Goal: Navigation & Orientation: Find specific page/section

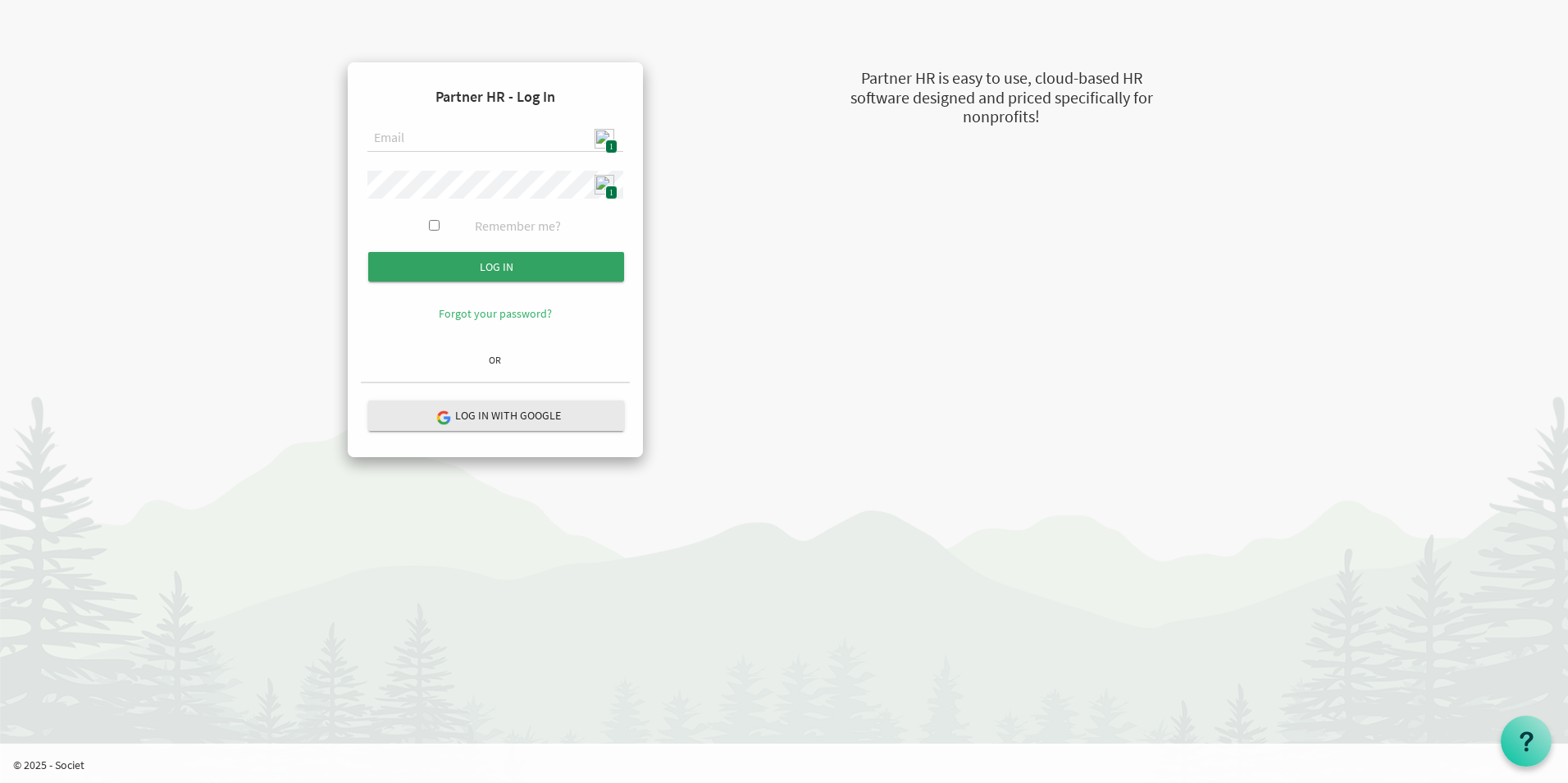
type input "admin@stepind.org"
click at [491, 267] on input "Log in" at bounding box center [496, 266] width 256 height 29
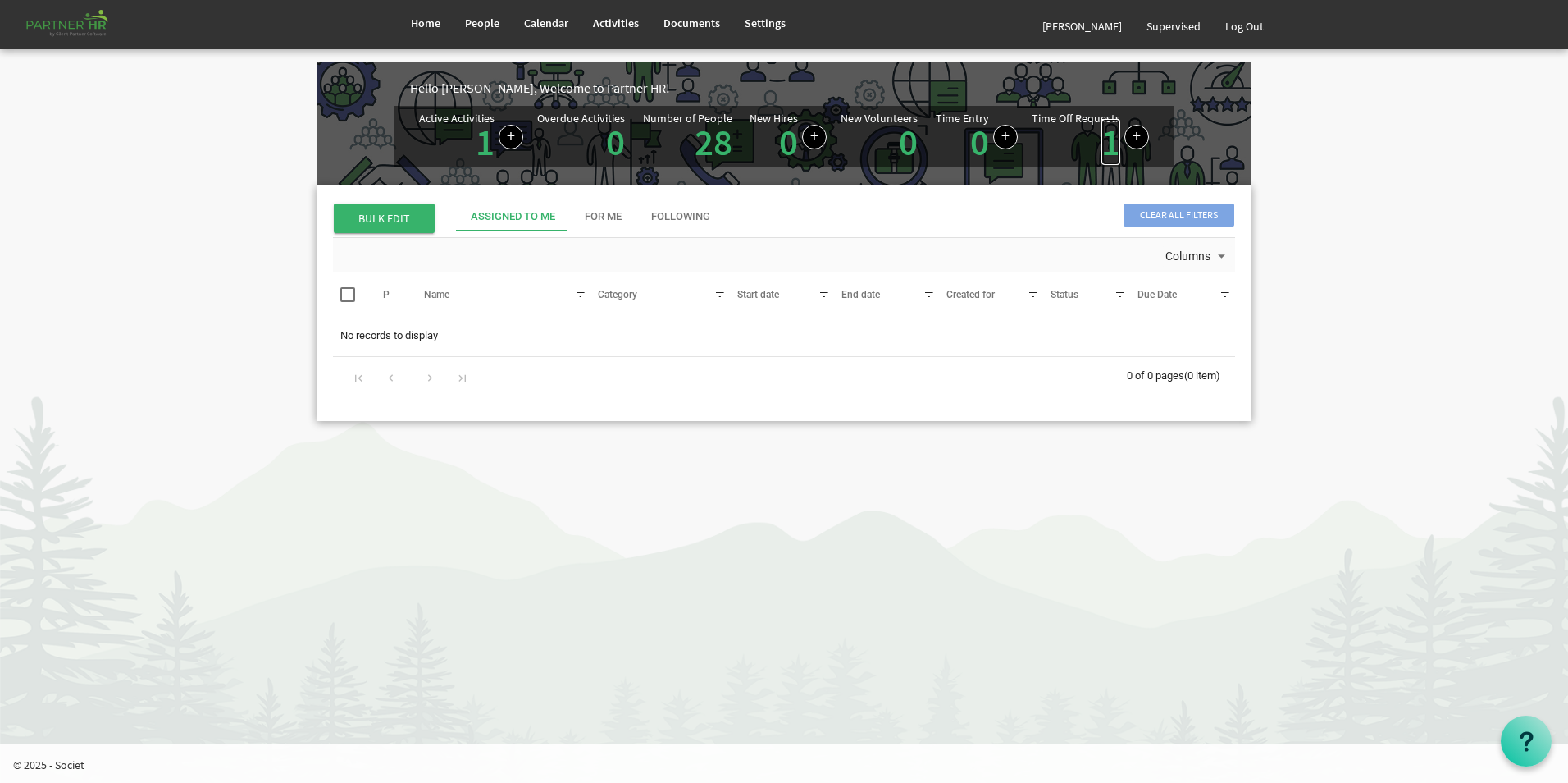
click at [1111, 144] on link "1" at bounding box center [1111, 141] width 19 height 46
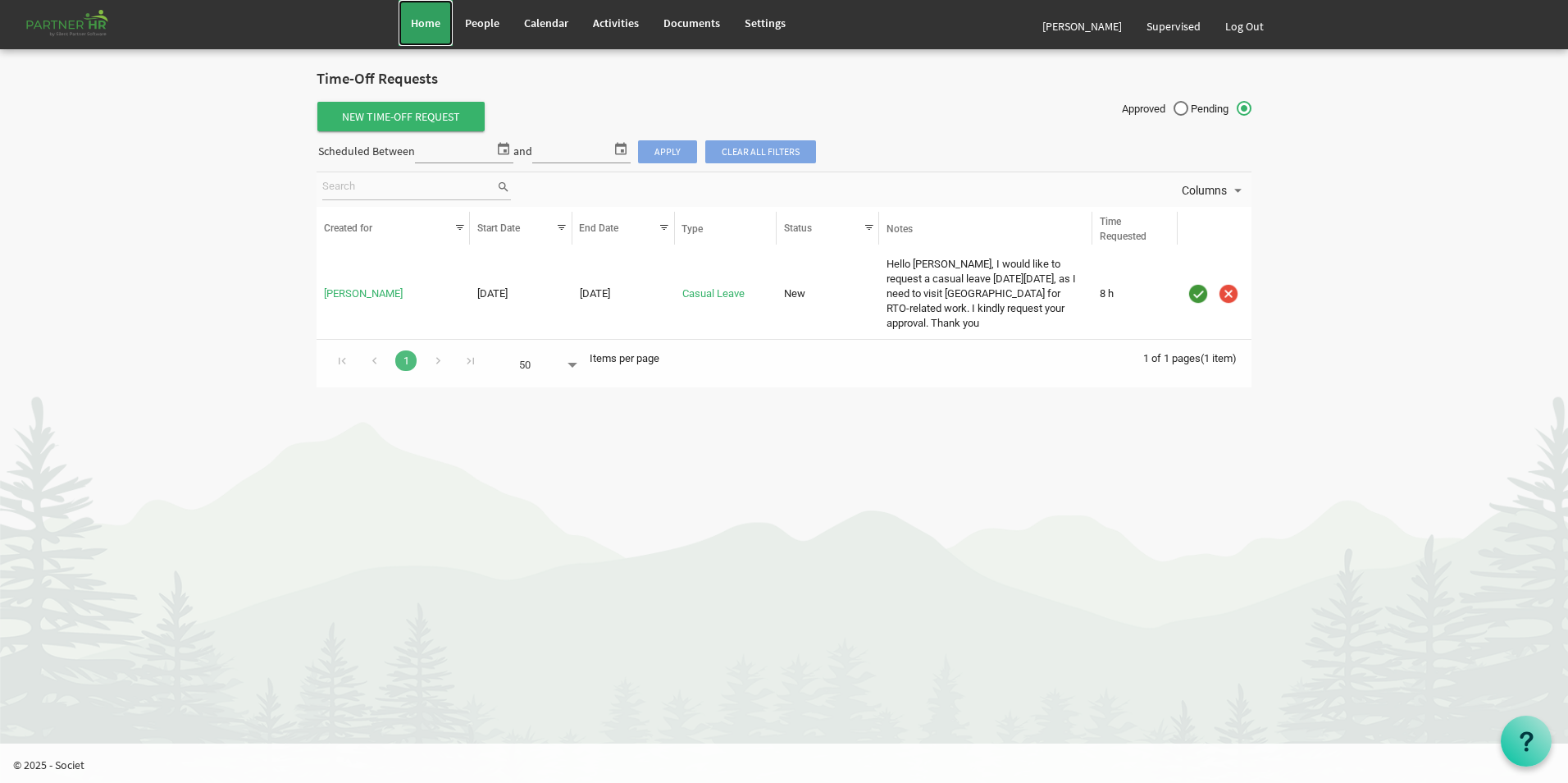
click at [418, 11] on link "Home" at bounding box center [425, 23] width 54 height 46
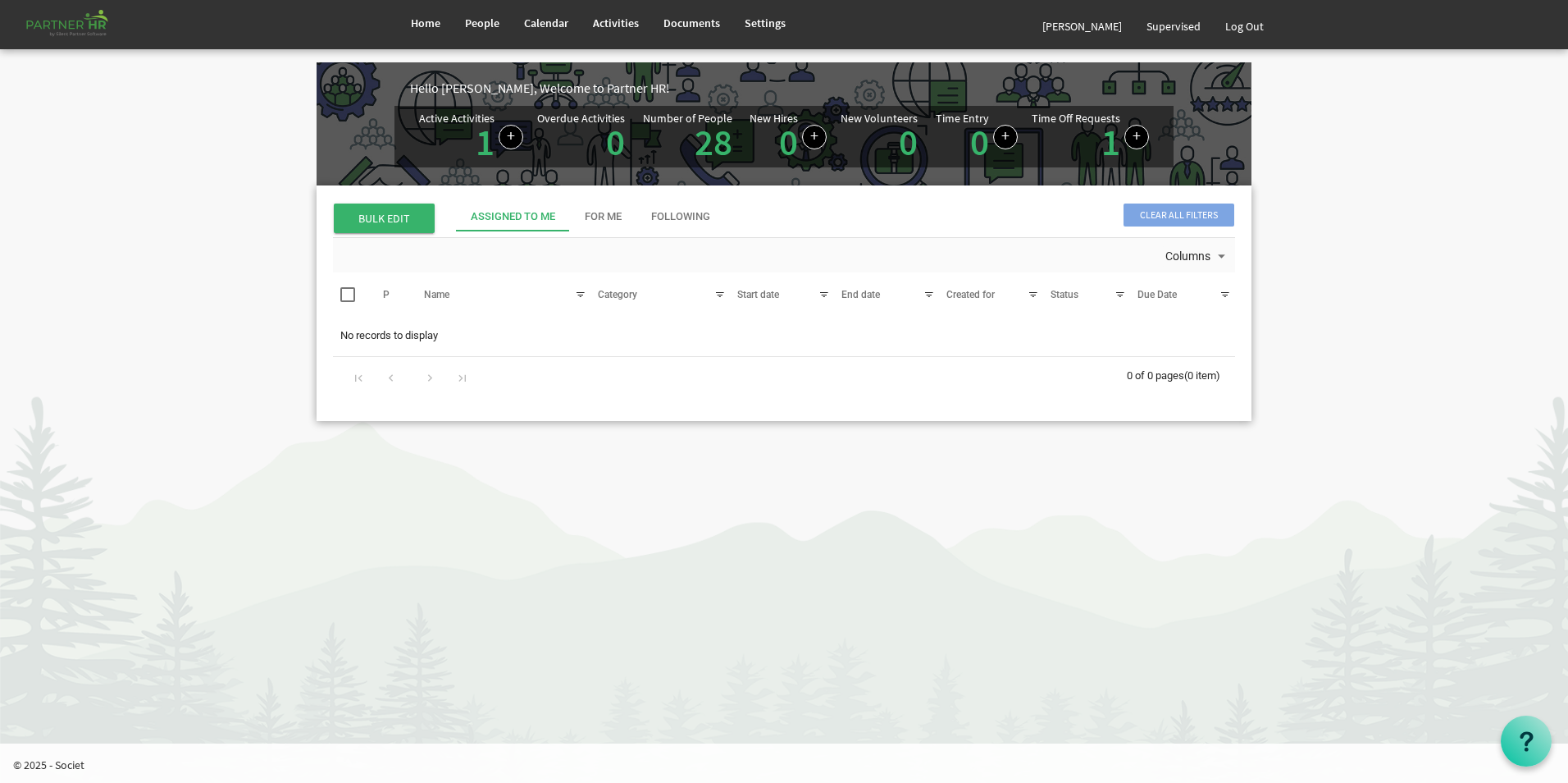
click at [541, 24] on span "Calendar" at bounding box center [546, 24] width 44 height 15
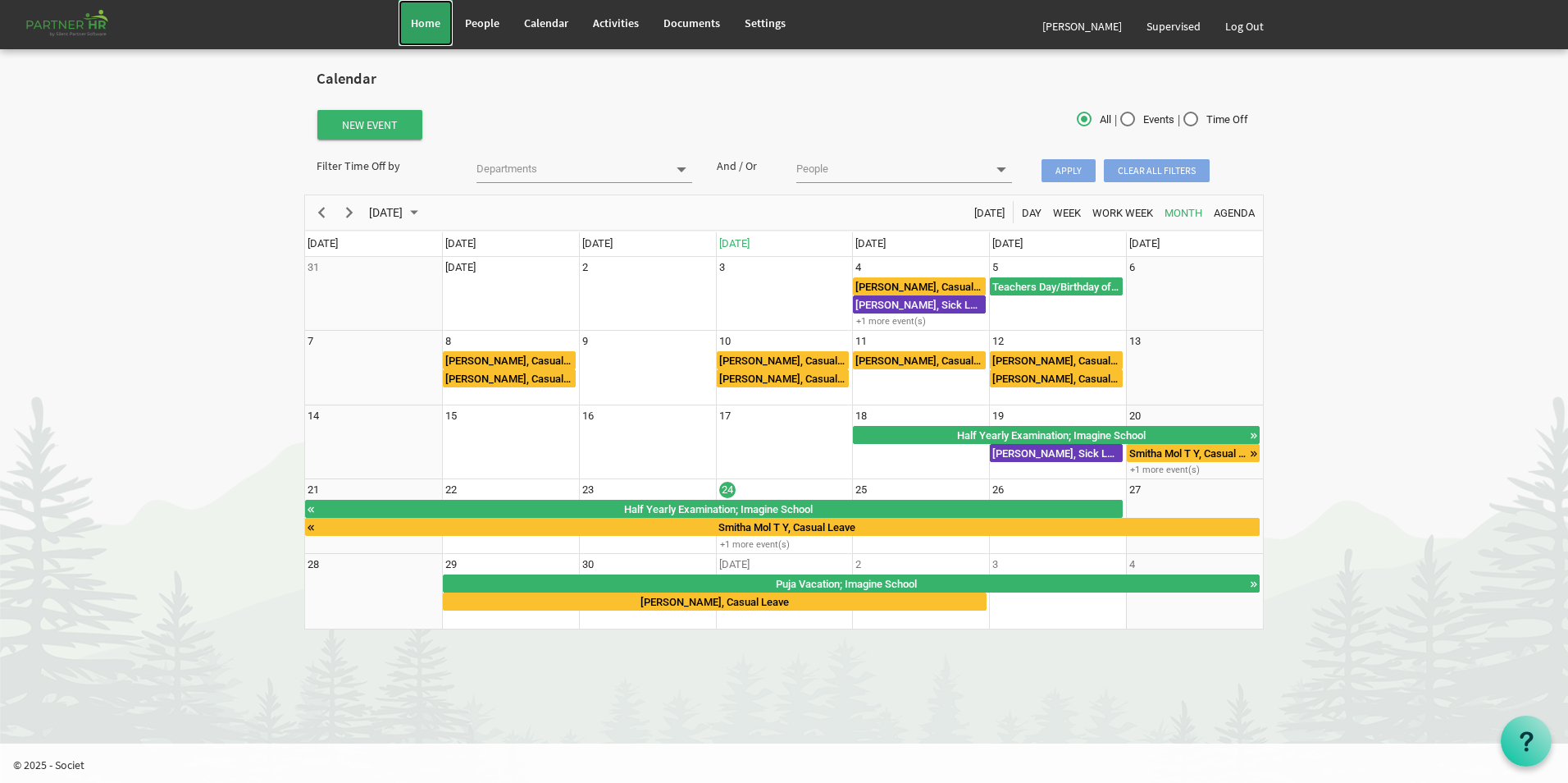
click at [427, 31] on link "Home" at bounding box center [425, 23] width 54 height 46
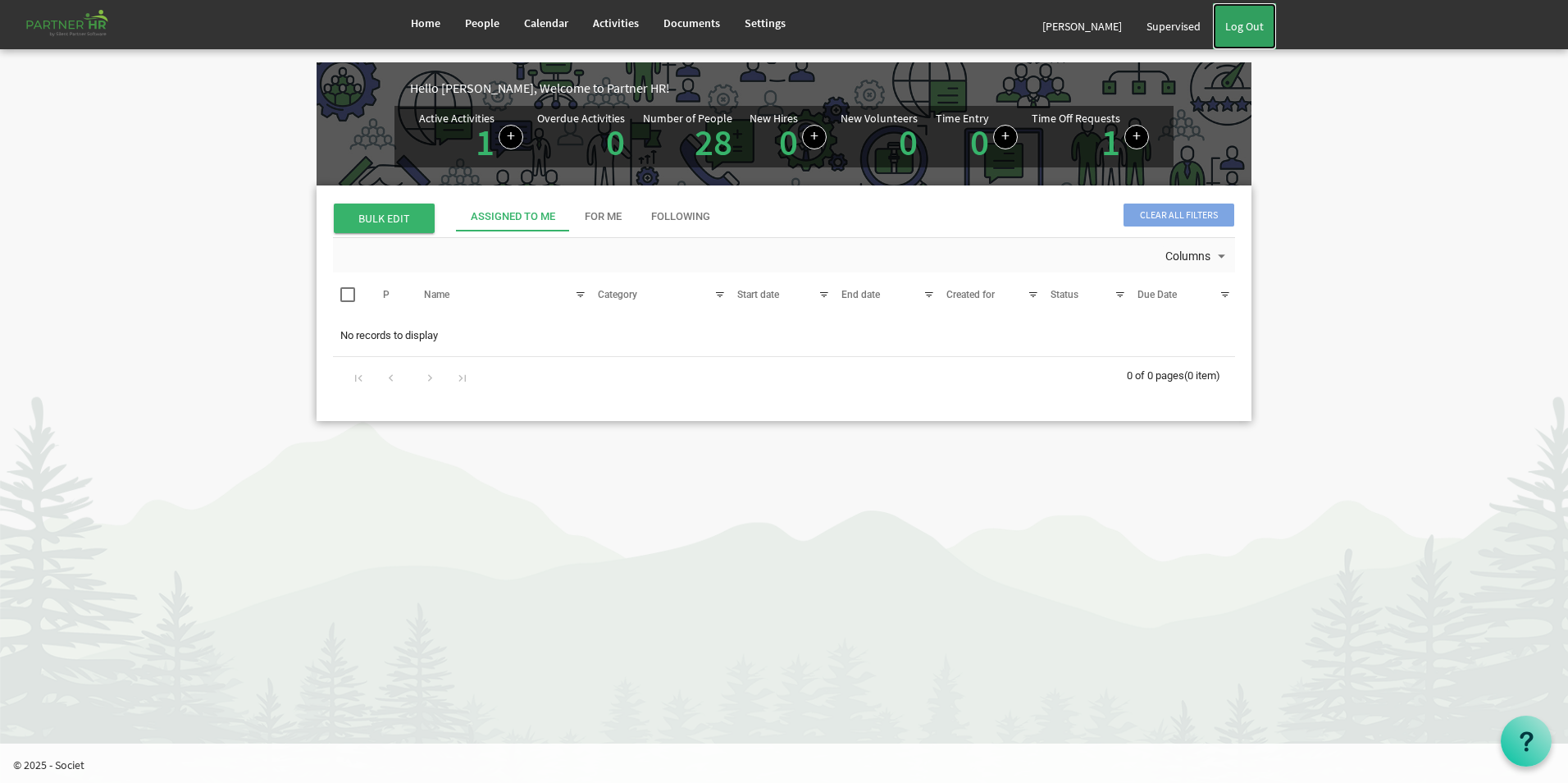
click at [1244, 25] on link "Log Out" at bounding box center [1244, 25] width 63 height 46
